Goal: Information Seeking & Learning: Find specific fact

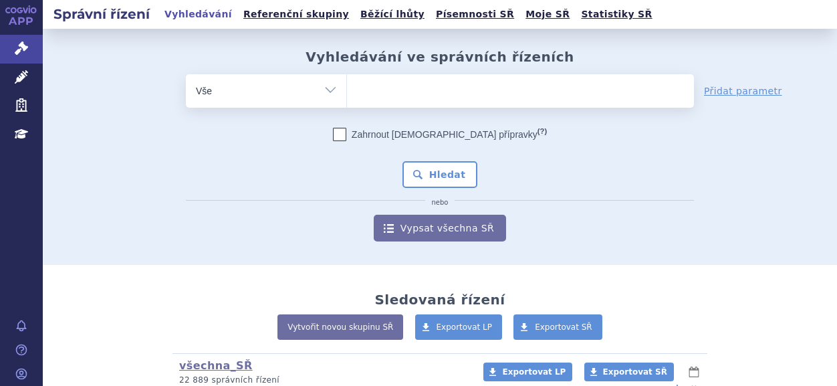
drag, startPoint x: 0, startPoint y: 0, endPoint x: 391, endPoint y: 92, distance: 401.7
click at [391, 92] on ul at bounding box center [520, 88] width 347 height 28
click at [347, 92] on select at bounding box center [346, 90] width 1 height 33
paste input "SUKLS35039/2025"
type input "SUKLS35039/2025"
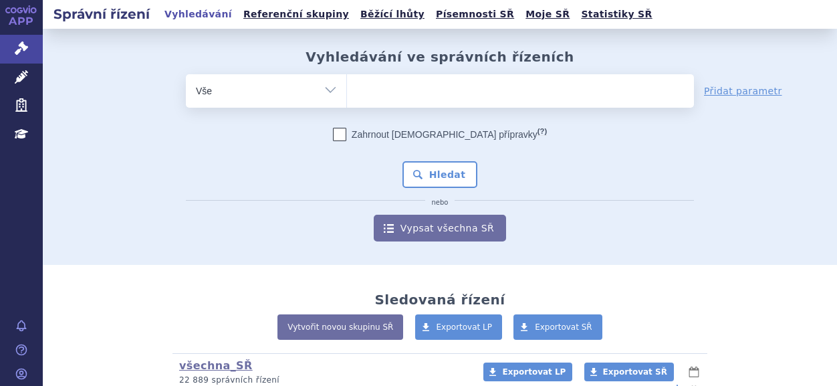
select select "SUKLS35039/2025"
click at [444, 182] on button "Hledat" at bounding box center [440, 174] width 76 height 27
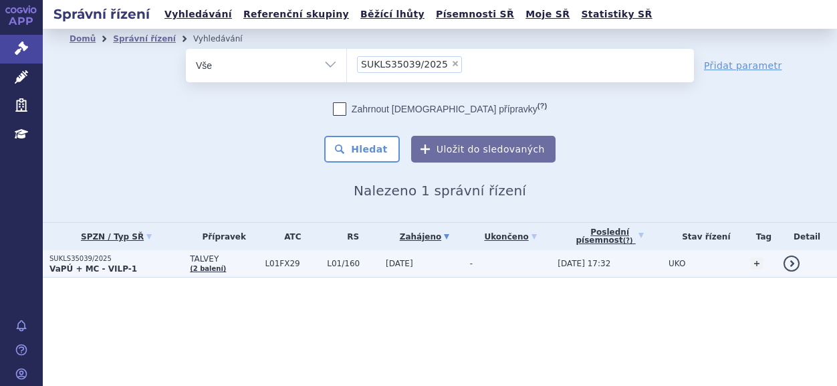
click at [97, 265] on strong "VaPÚ + MC - VILP-1" at bounding box center [93, 268] width 88 height 9
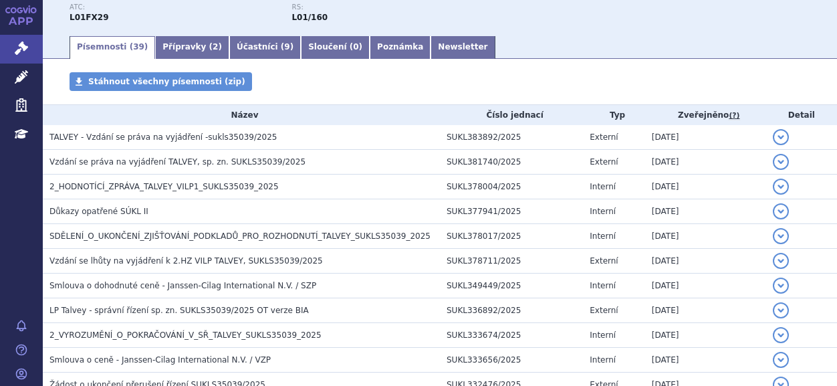
scroll to position [201, 0]
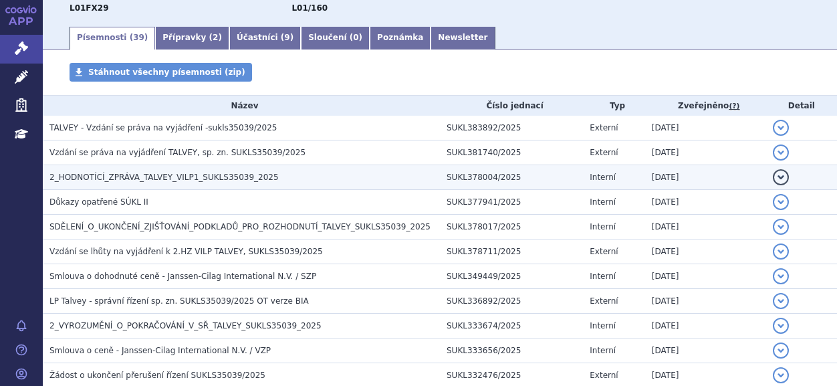
click at [118, 182] on span "2_HODNOTÍCÍ_ZPRÁVA_TALVEY_VILP1_SUKLS35039_2025" at bounding box center [163, 176] width 229 height 9
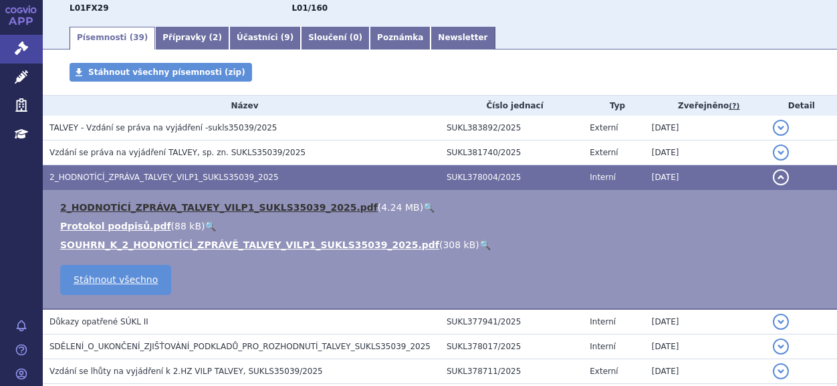
click at [137, 209] on link "2_HODNOTÍCÍ_ZPRÁVA_TALVEY_VILP1_SUKLS35039_2025.pdf" at bounding box center [218, 207] width 317 height 11
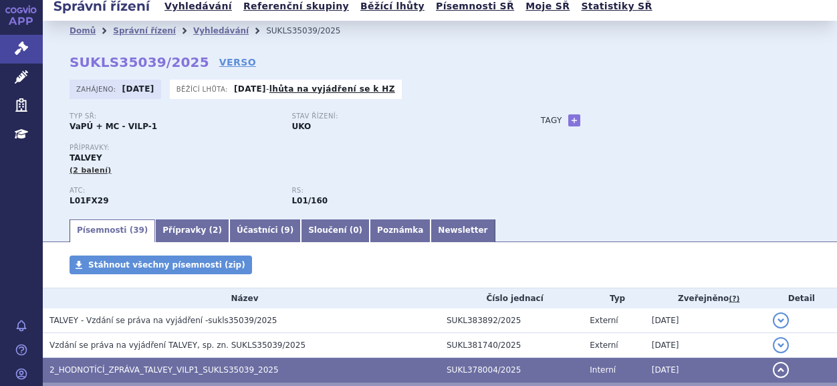
scroll to position [0, 0]
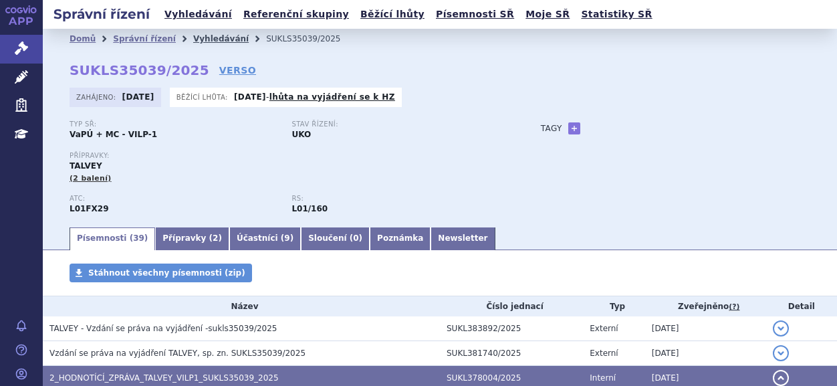
click at [208, 34] on link "Vyhledávání" at bounding box center [220, 38] width 55 height 9
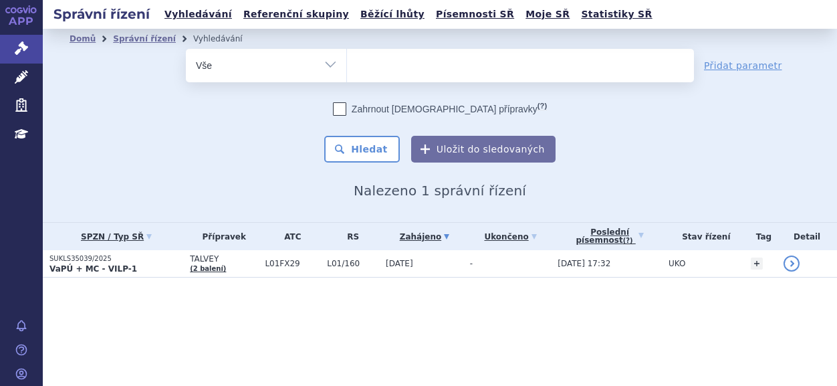
select select
type input "SUKLS311724/2024"
select select "SUKLS311724/2024"
click at [360, 149] on button "Hledat" at bounding box center [362, 149] width 76 height 27
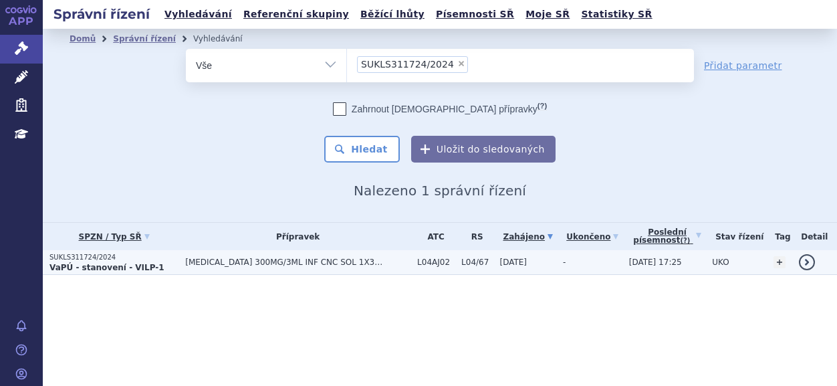
click at [213, 259] on span "[MEDICAL_DATA] 300MG/3ML INF CNC SOL 1X3ML" at bounding box center [285, 261] width 201 height 9
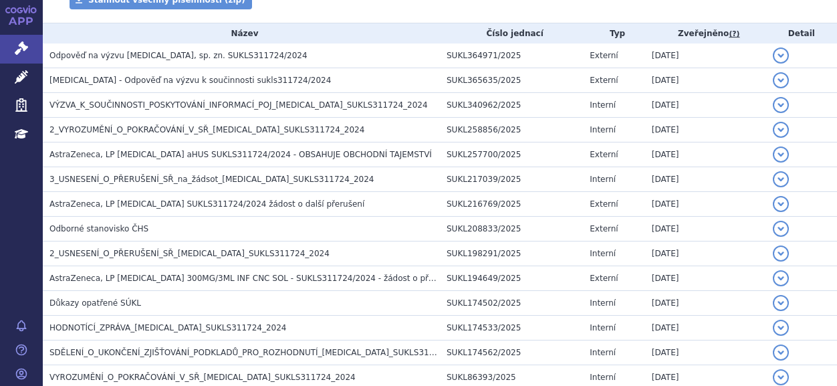
scroll to position [267, 0]
